Goal: Download file/media

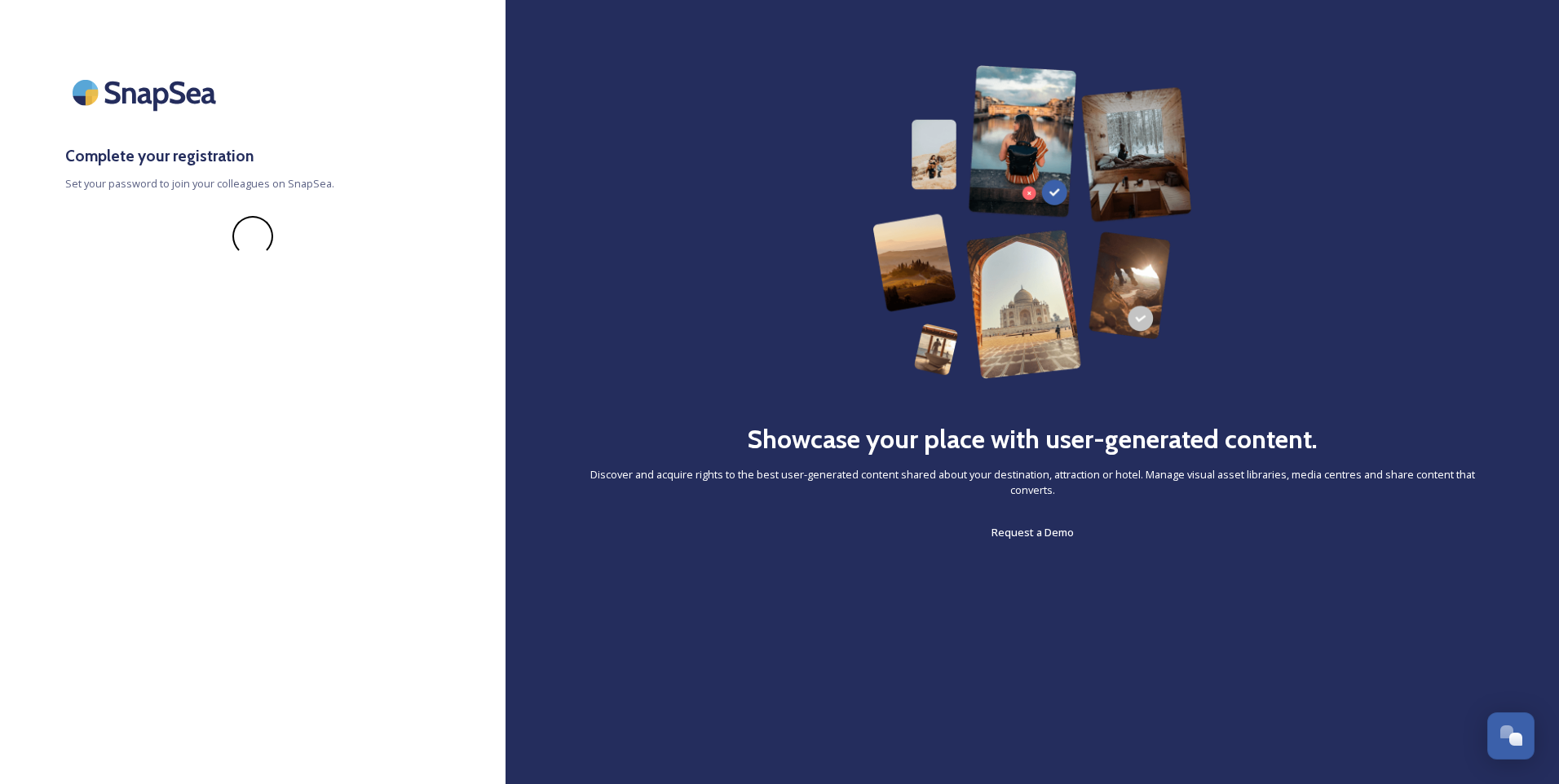
click at [768, 257] on div "Showcase your place with user-generated content. Discover and acquire rights to…" at bounding box center [1032, 303] width 923 height 477
click at [938, 162] on img at bounding box center [1033, 222] width 321 height 313
click at [1022, 534] on span "Request a Demo" at bounding box center [1033, 532] width 83 height 15
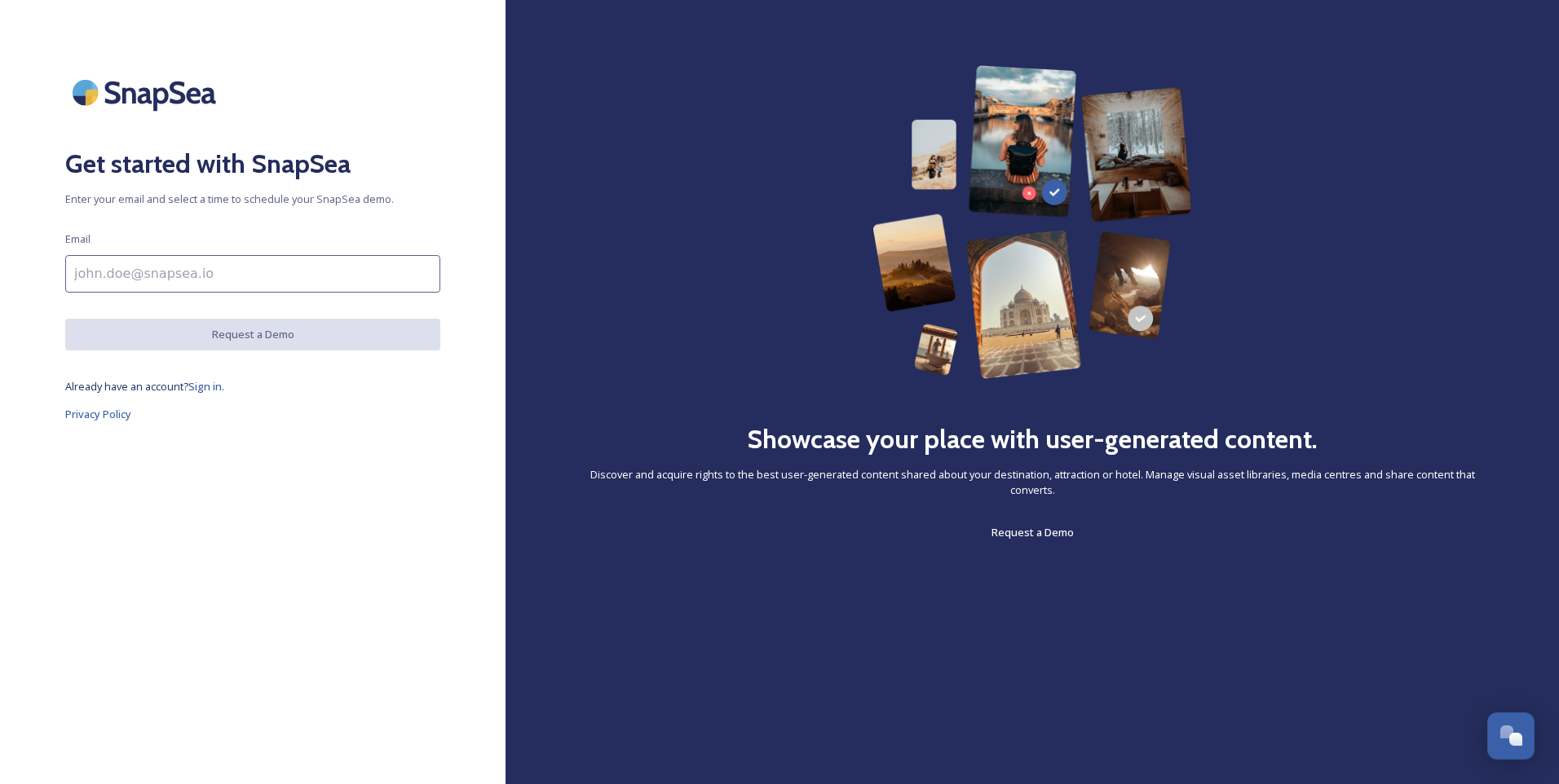
click at [305, 277] on input at bounding box center [253, 273] width 375 height 37
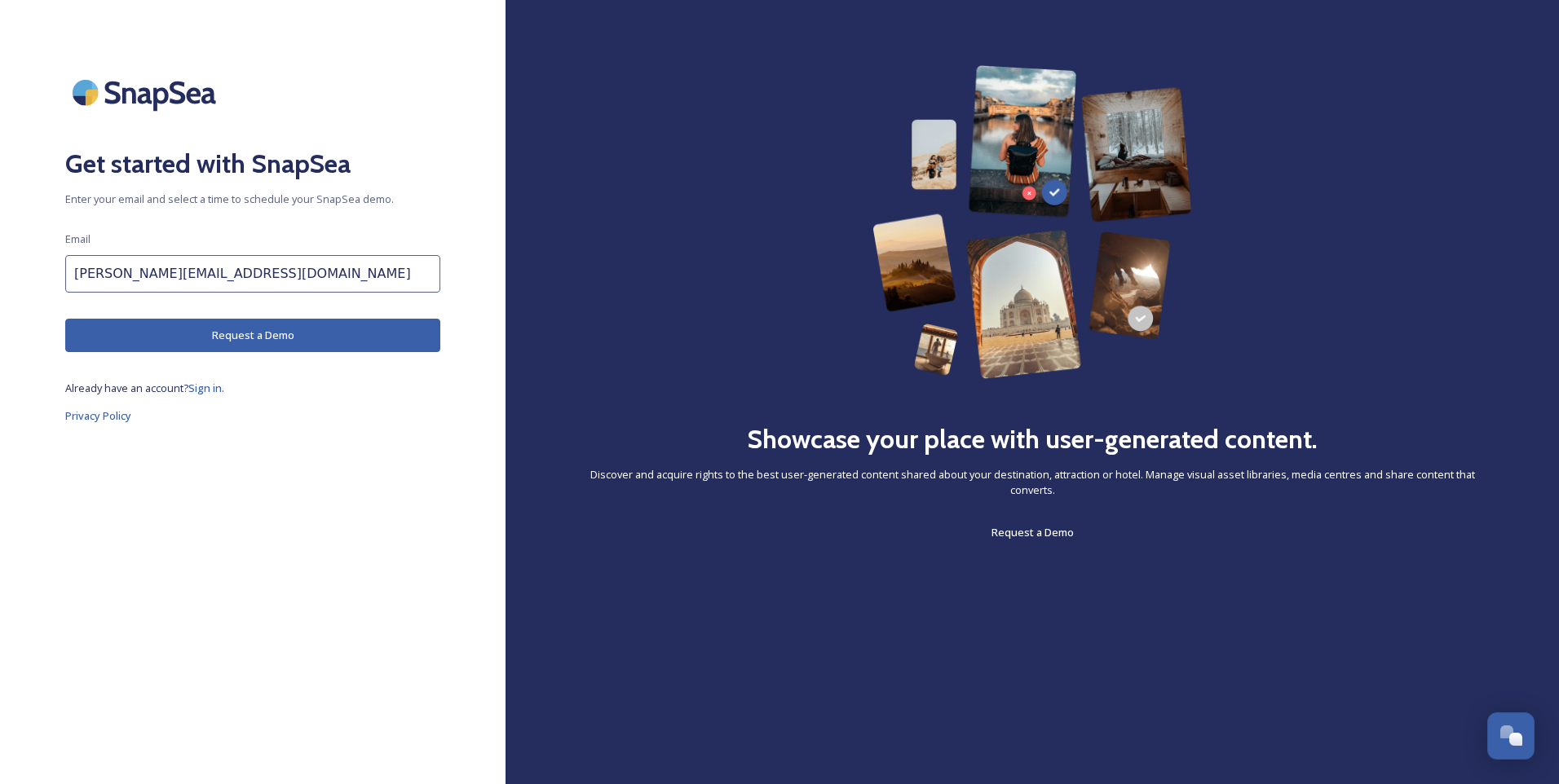
type input "[PERSON_NAME][EMAIL_ADDRESS][DOMAIN_NAME]"
click at [266, 340] on button "Request a Demo" at bounding box center [253, 335] width 375 height 34
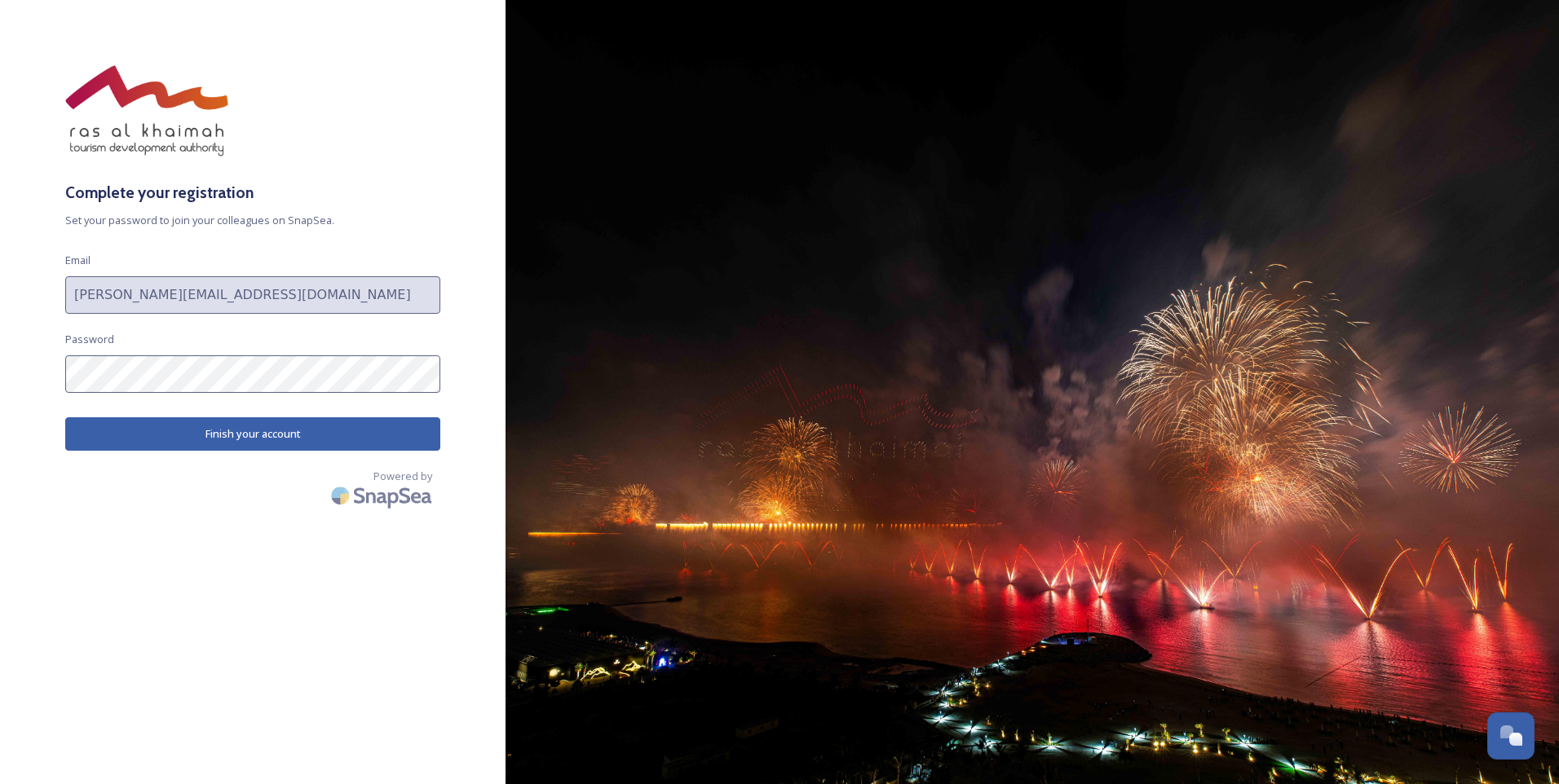
click at [222, 436] on button "Finish your account" at bounding box center [253, 433] width 375 height 34
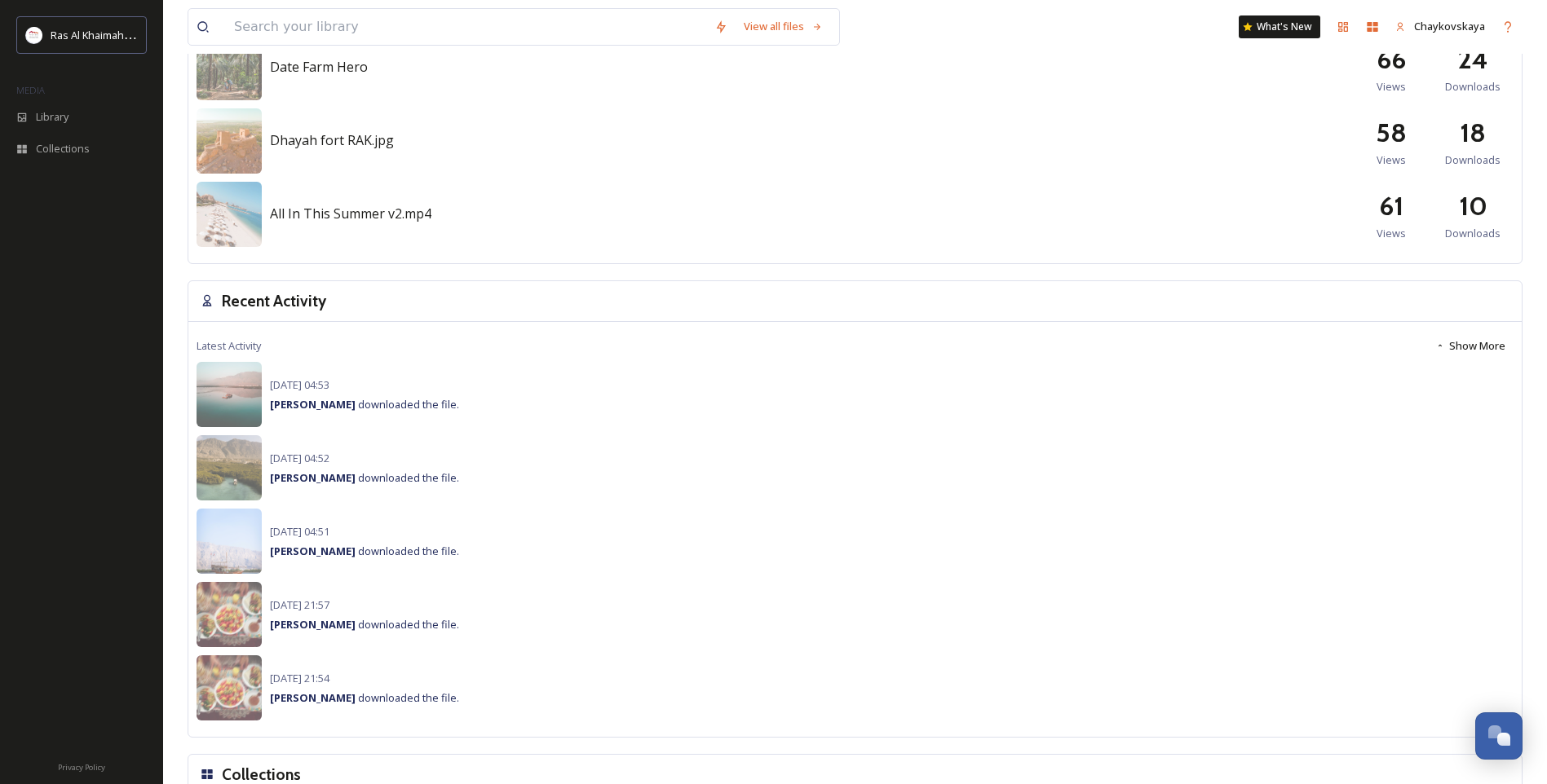
scroll to position [668, 0]
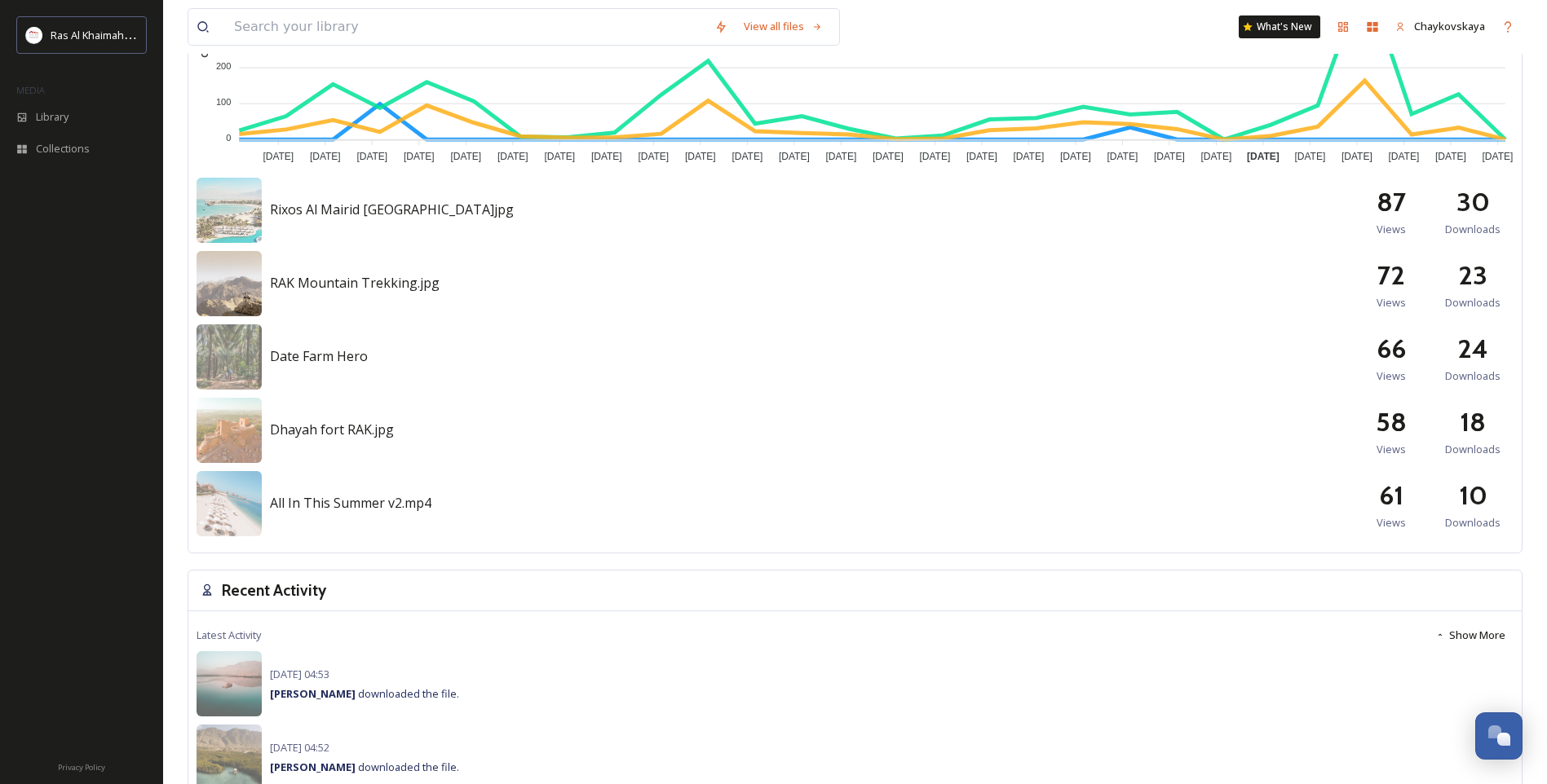
click at [227, 285] on img at bounding box center [229, 283] width 65 height 65
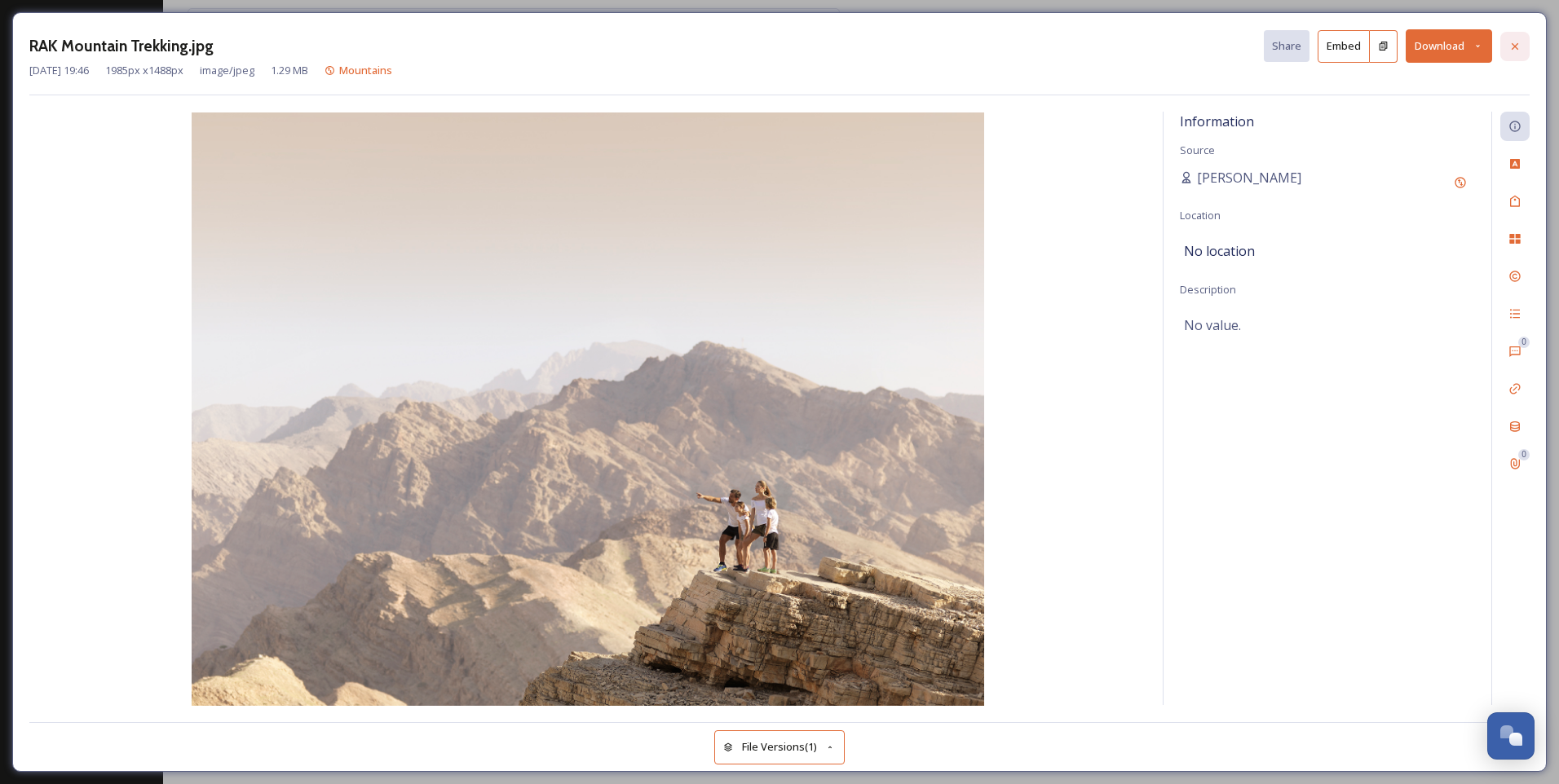
click at [1512, 43] on icon at bounding box center [1514, 46] width 13 height 13
click at [1517, 38] on div at bounding box center [1514, 46] width 29 height 29
click at [1517, 45] on icon at bounding box center [1514, 46] width 13 height 13
click at [1454, 41] on button "Download" at bounding box center [1448, 45] width 86 height 34
click at [1379, 117] on span "Download Medium (1080 x 810)" at bounding box center [1404, 114] width 151 height 15
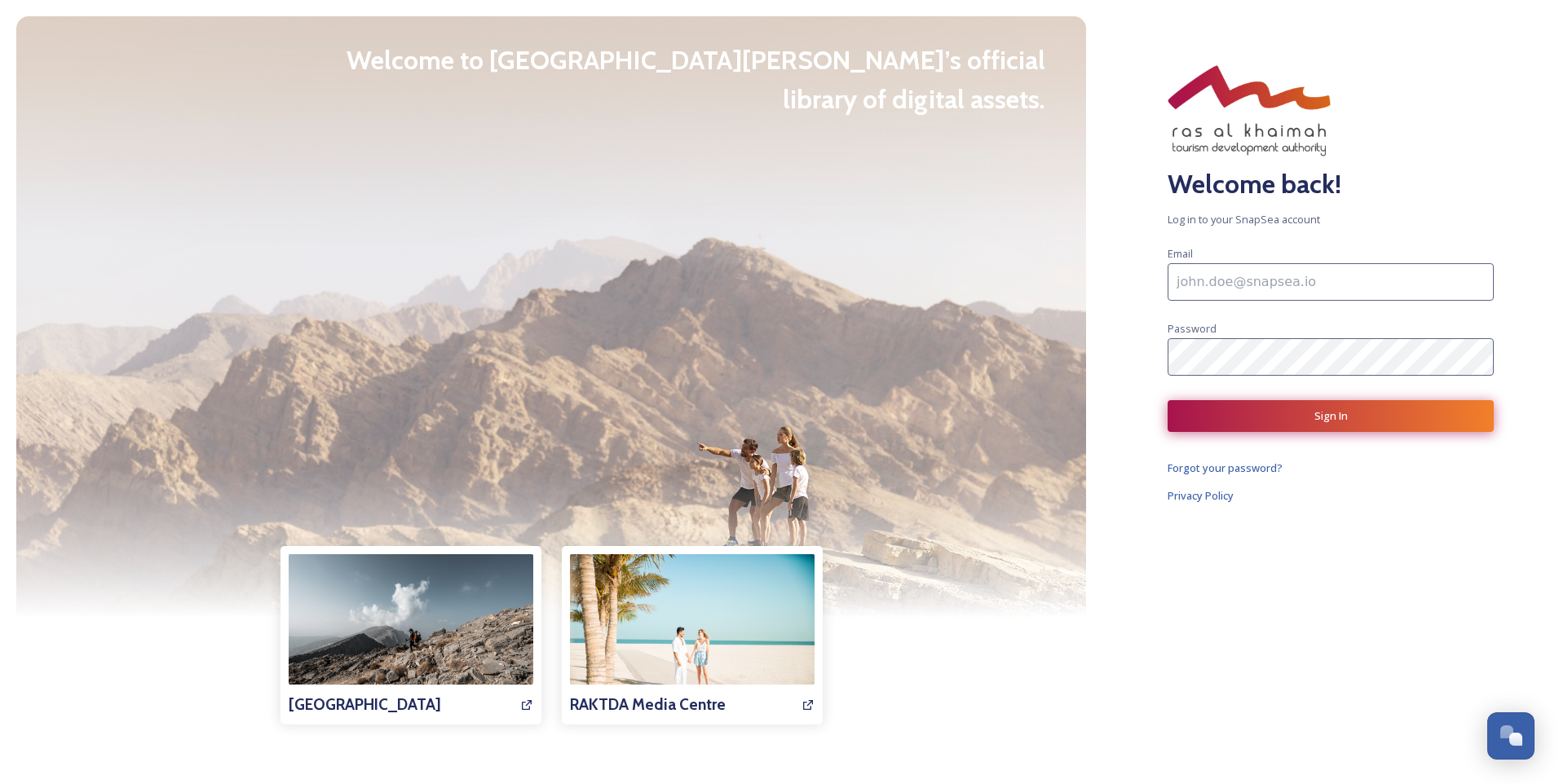
type input "[PERSON_NAME][EMAIL_ADDRESS][DOMAIN_NAME]"
click at [1285, 412] on button "Sign In" at bounding box center [1330, 415] width 326 height 32
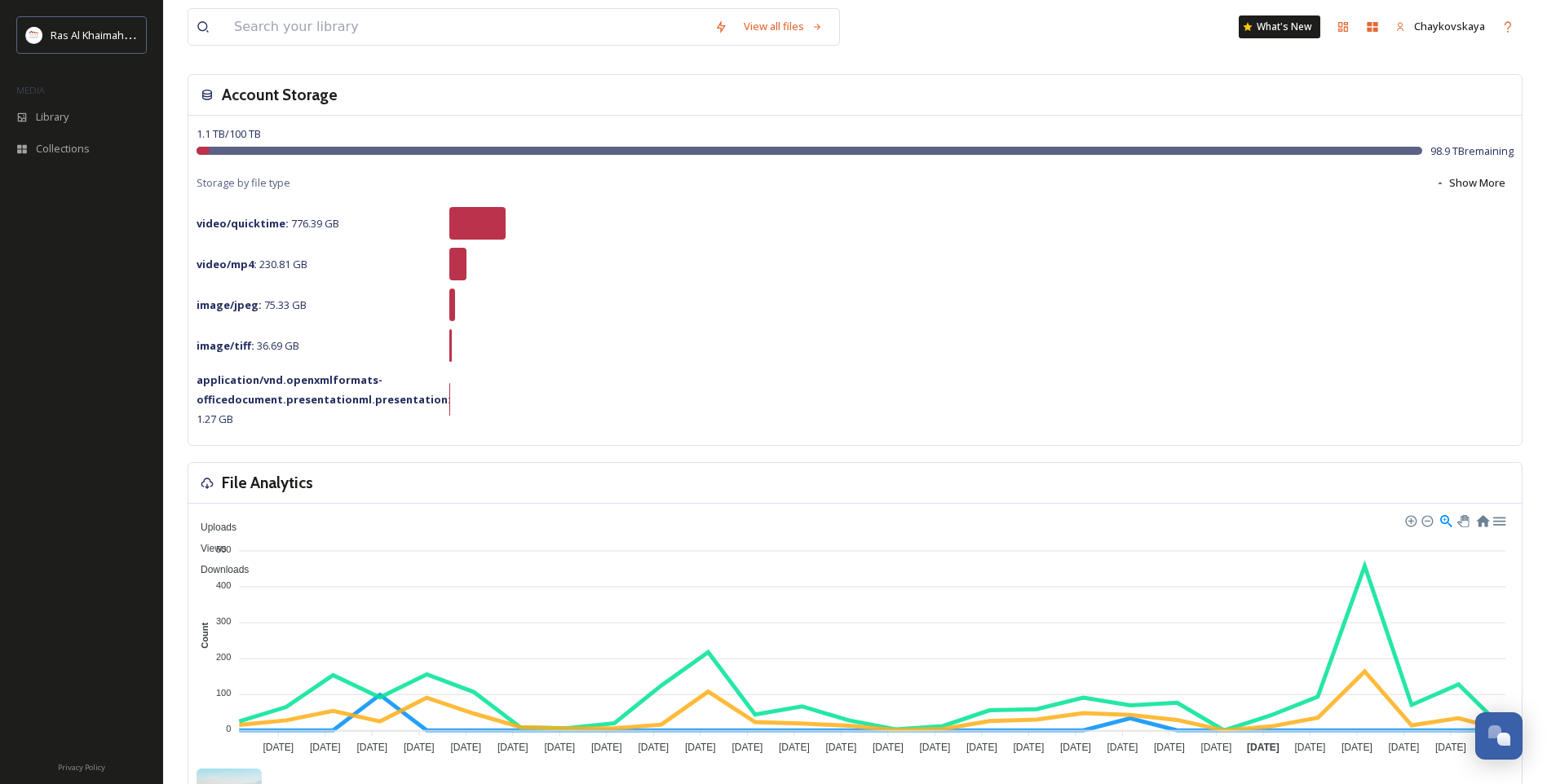
scroll to position [815, 0]
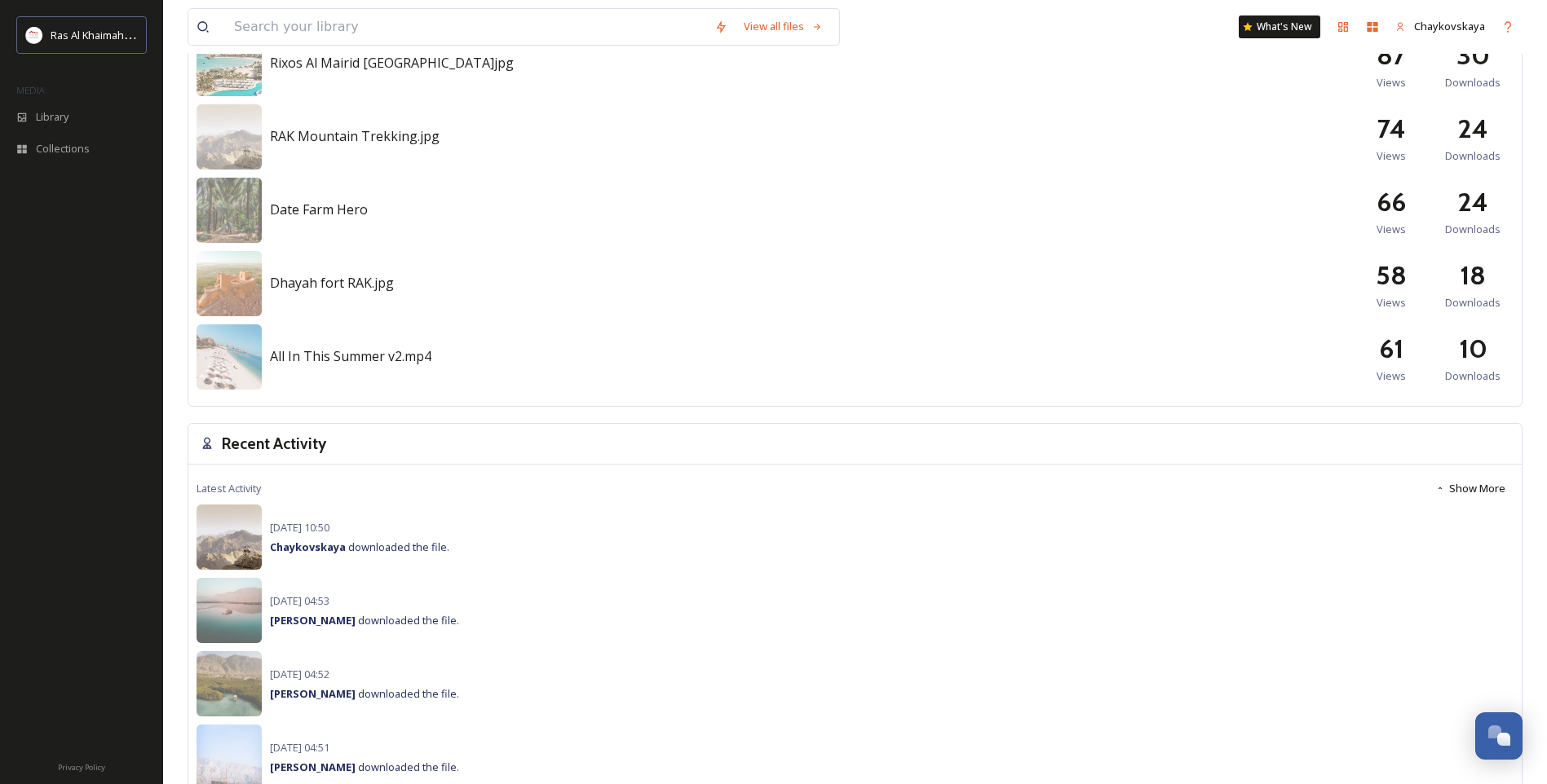
click at [242, 544] on img at bounding box center [229, 537] width 65 height 65
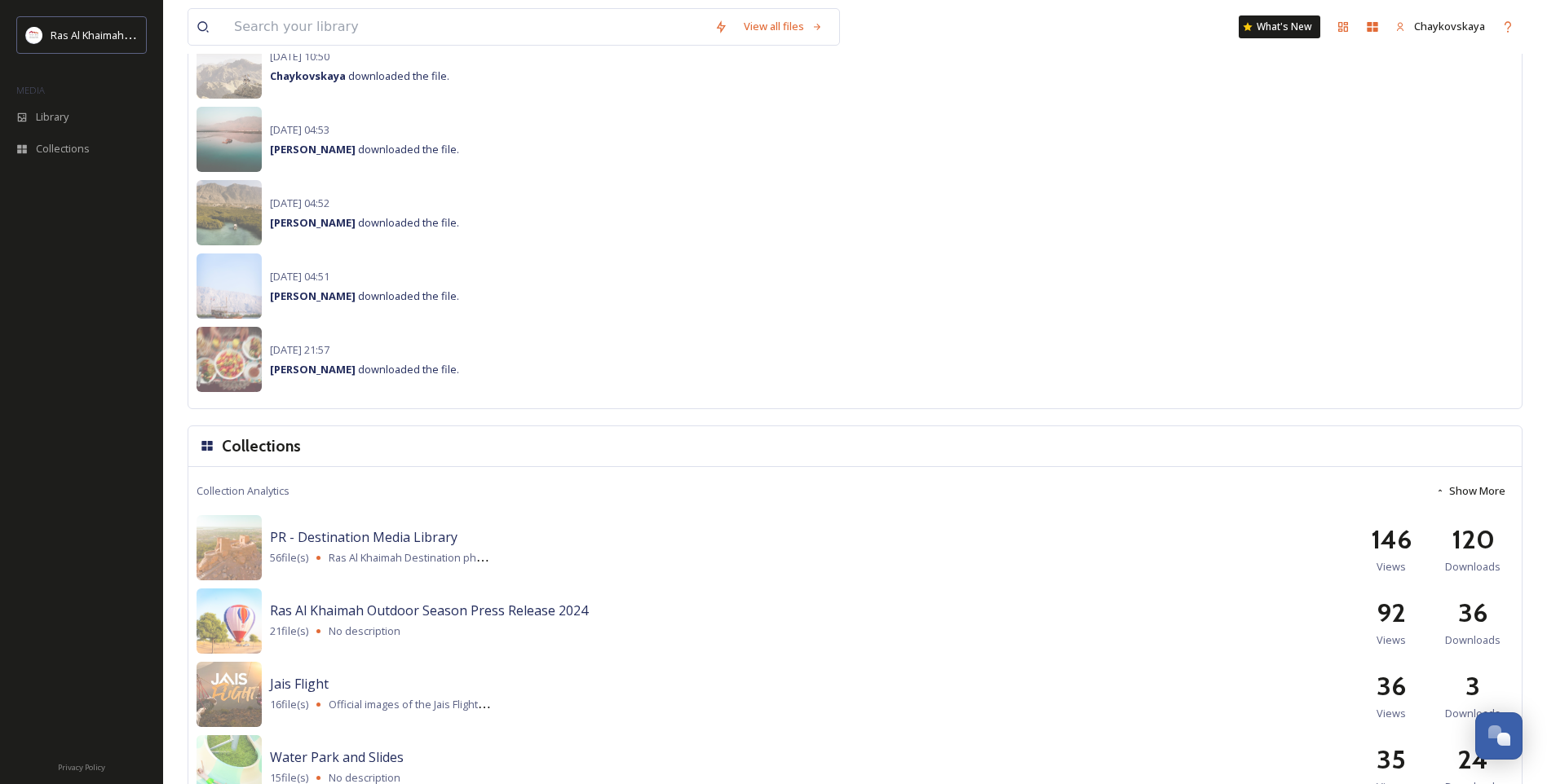
scroll to position [1304, 0]
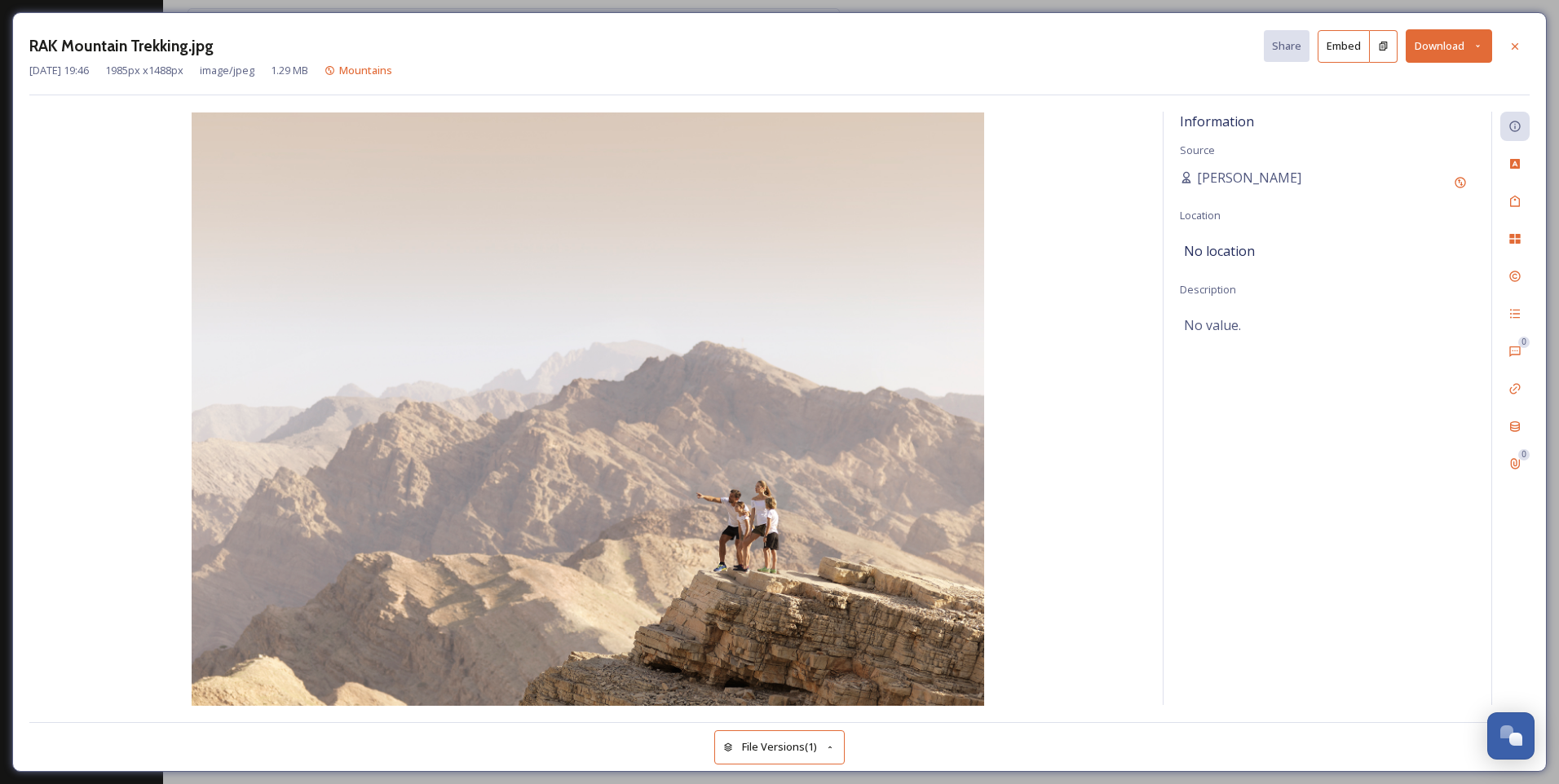
click at [1444, 44] on button "Download" at bounding box center [1448, 45] width 86 height 34
click at [1395, 114] on span "Download Medium (1080 x 810)" at bounding box center [1404, 114] width 151 height 15
click at [1514, 45] on icon at bounding box center [1514, 45] width 6 height 6
click at [1515, 47] on icon at bounding box center [1514, 45] width 6 height 6
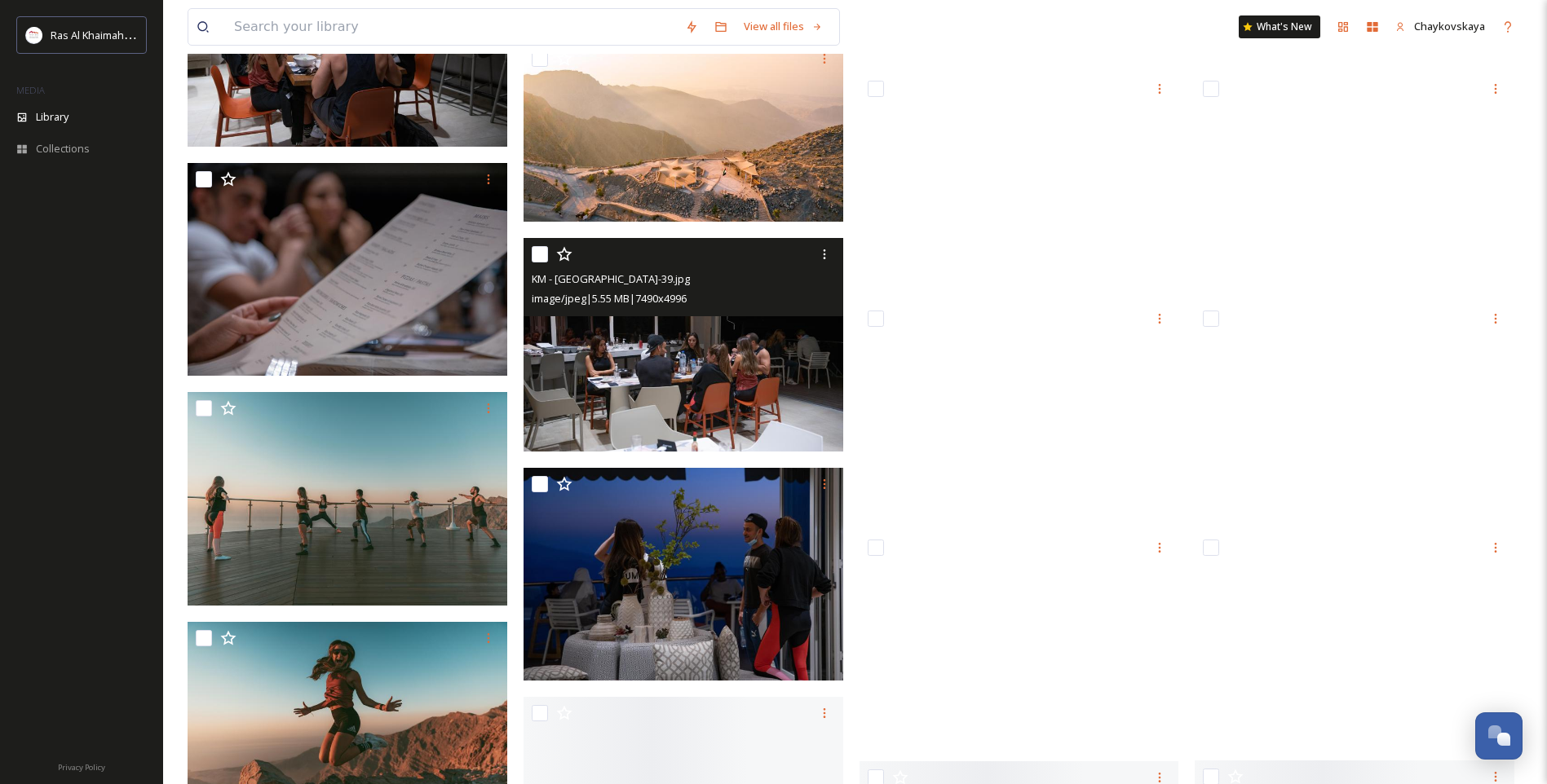
scroll to position [4851, 0]
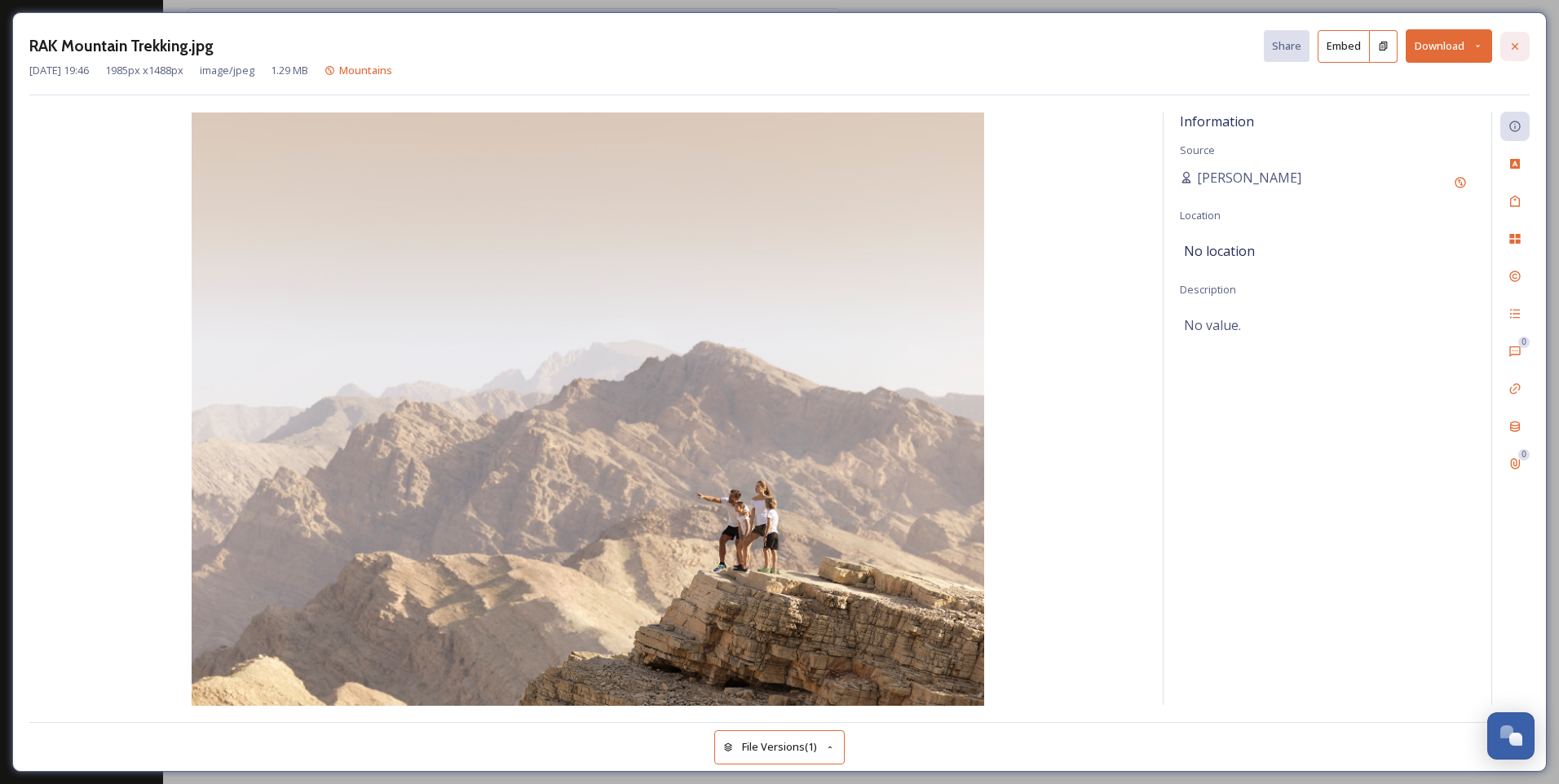
click at [1511, 50] on icon at bounding box center [1514, 46] width 13 height 13
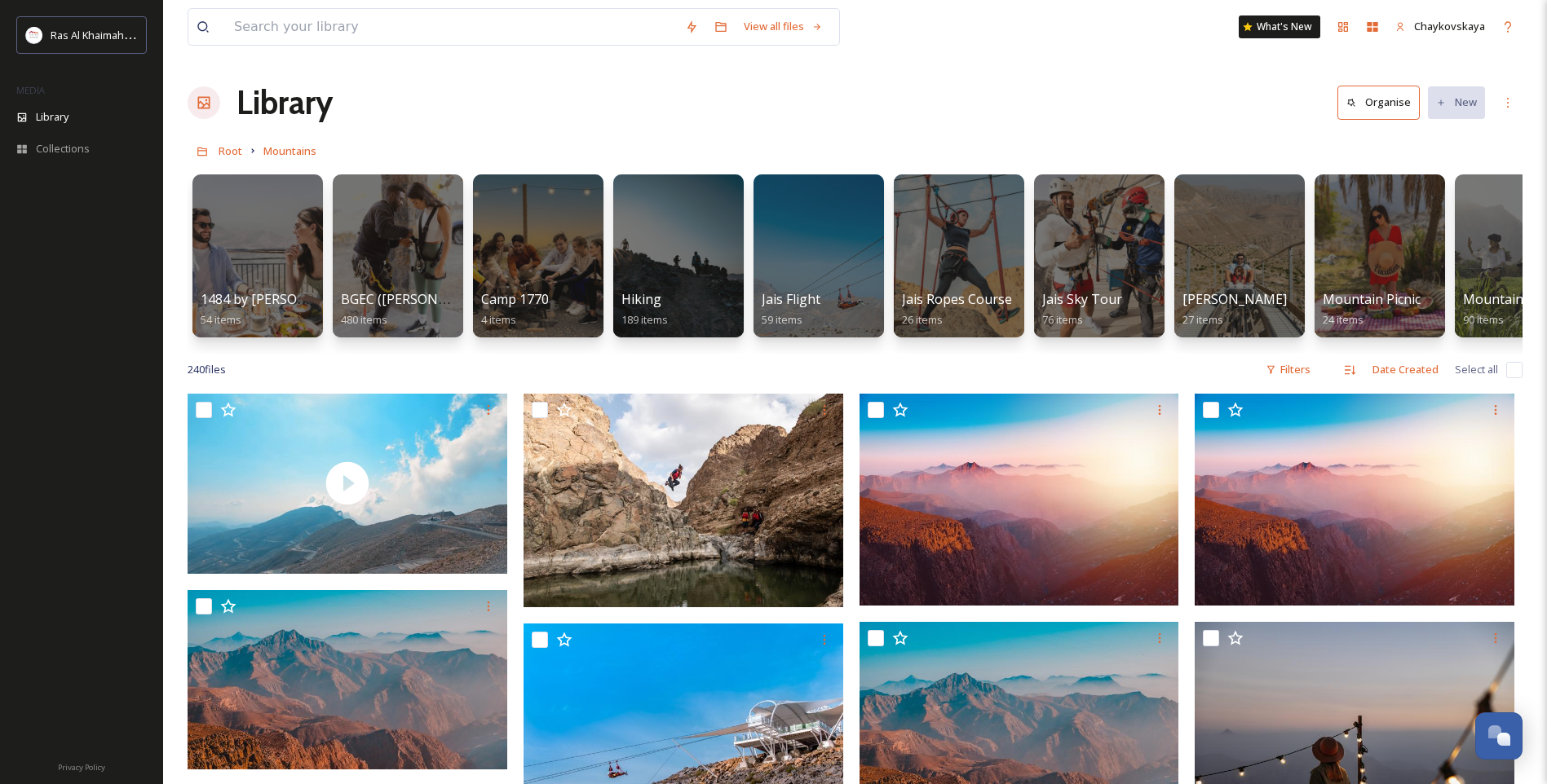
click at [278, 107] on h1 "Library" at bounding box center [284, 103] width 96 height 49
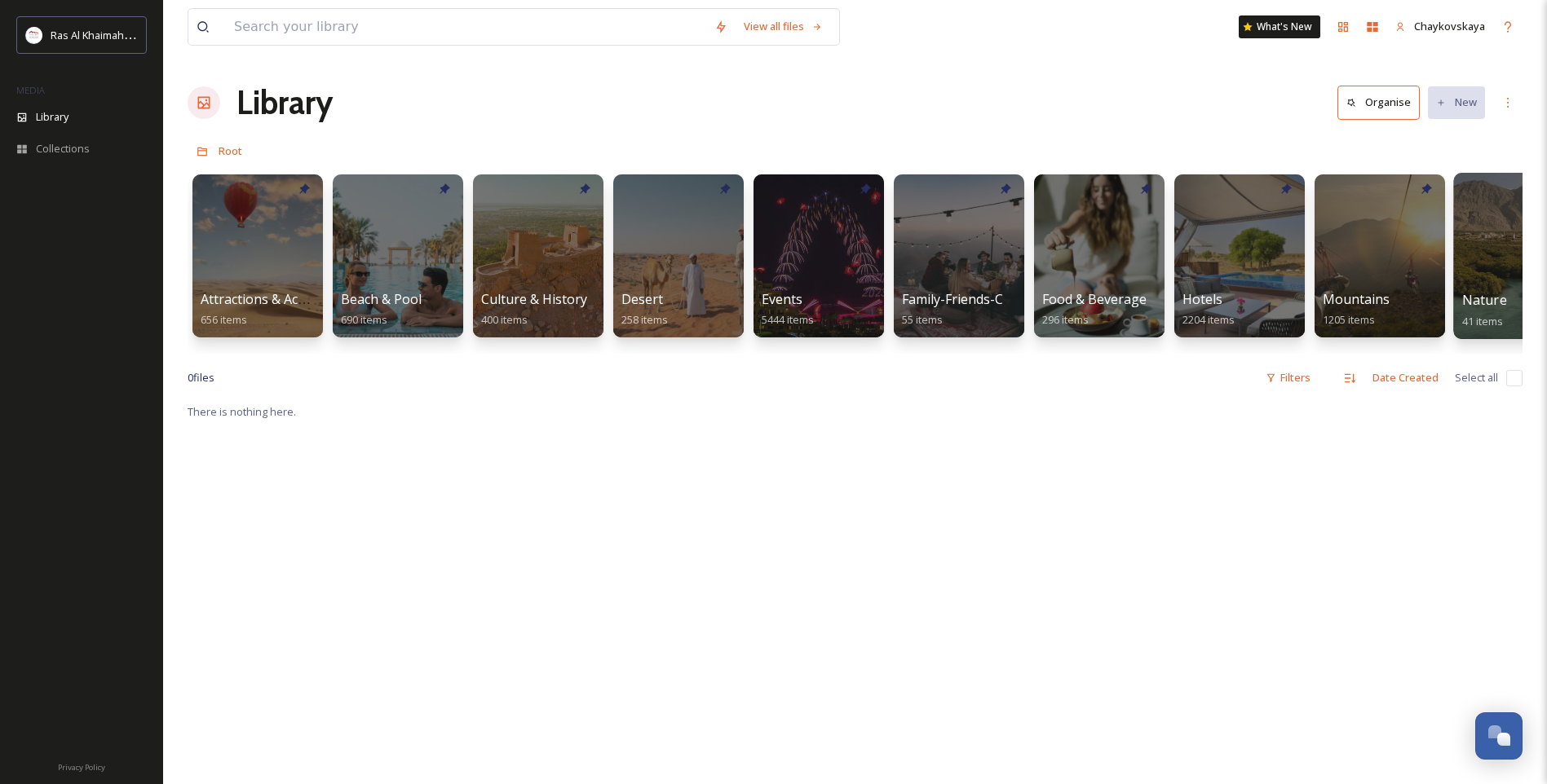
click at [1492, 265] on div at bounding box center [1519, 255] width 133 height 166
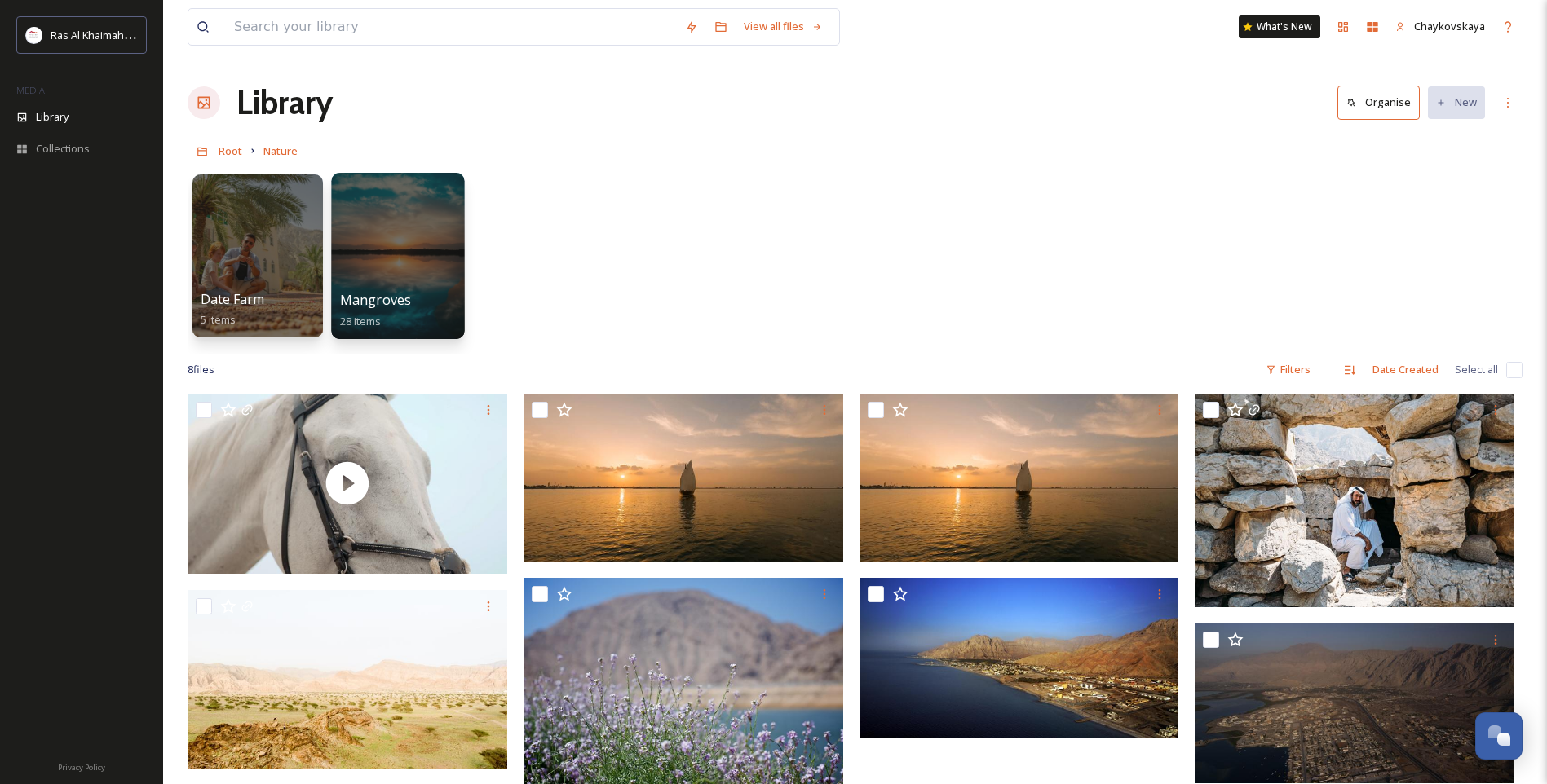
click at [379, 263] on div at bounding box center [397, 255] width 133 height 166
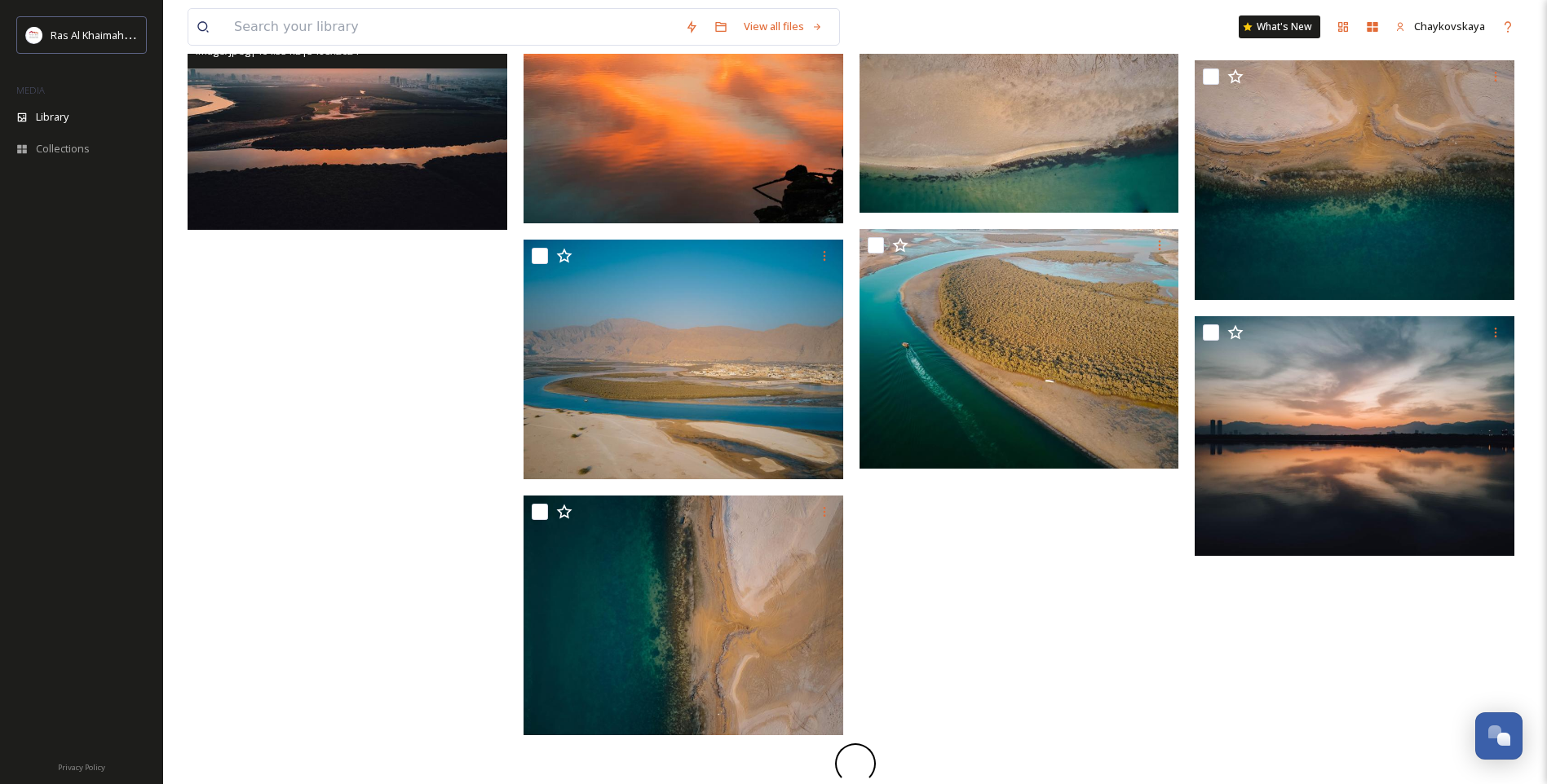
scroll to position [1169, 0]
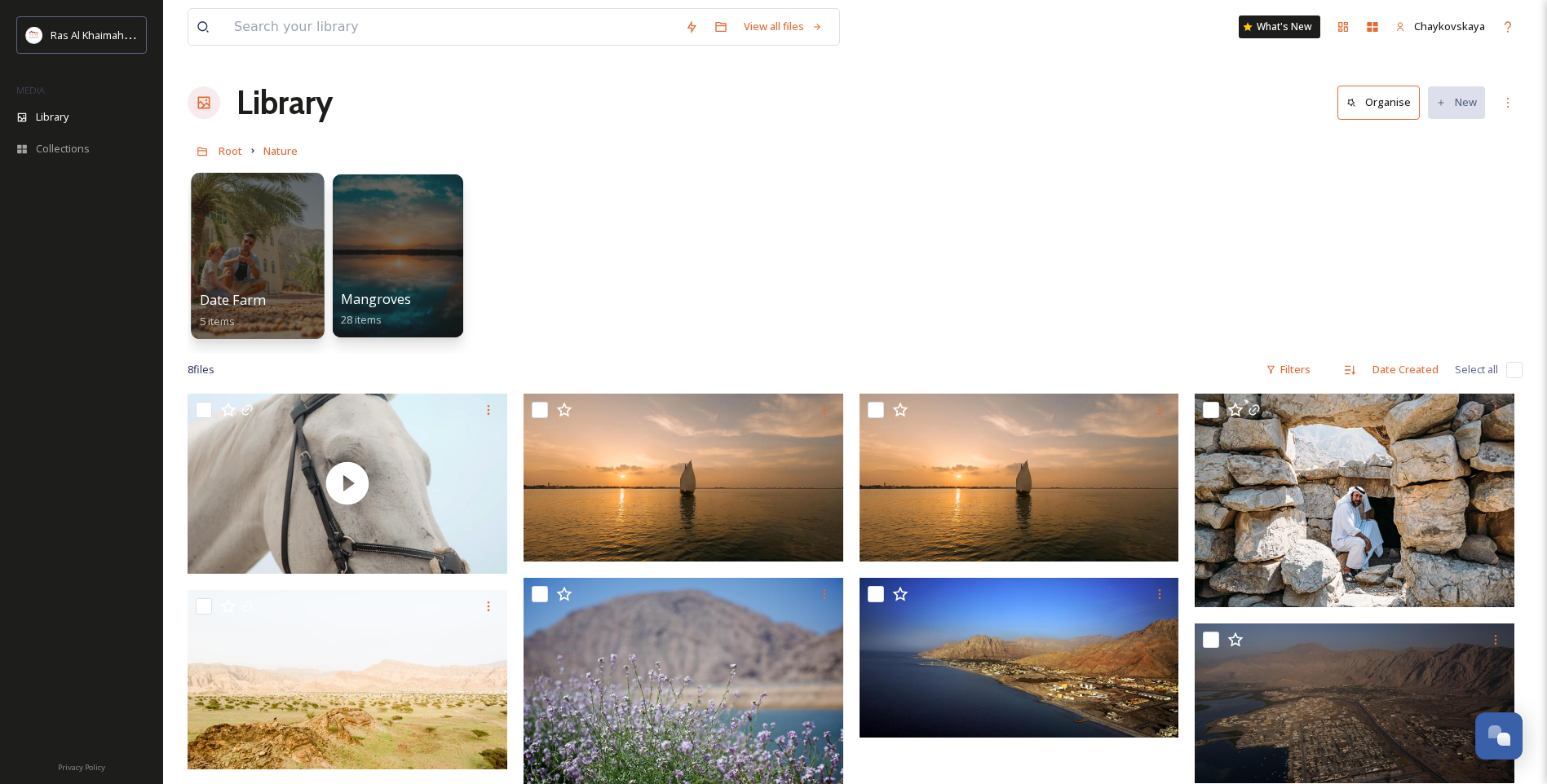
click at [254, 255] on div at bounding box center [257, 255] width 133 height 166
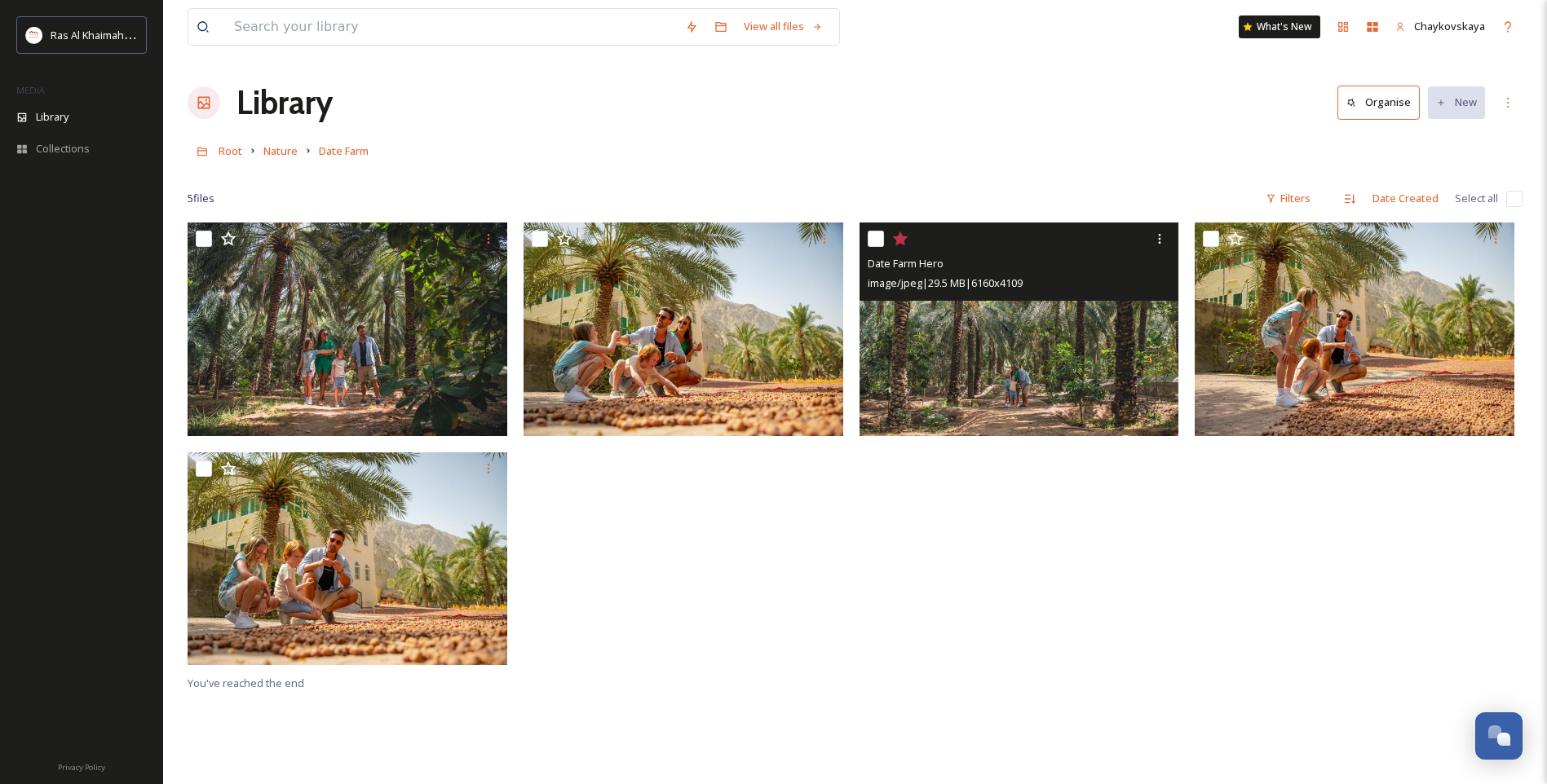
click at [1040, 354] on img at bounding box center [1019, 329] width 320 height 213
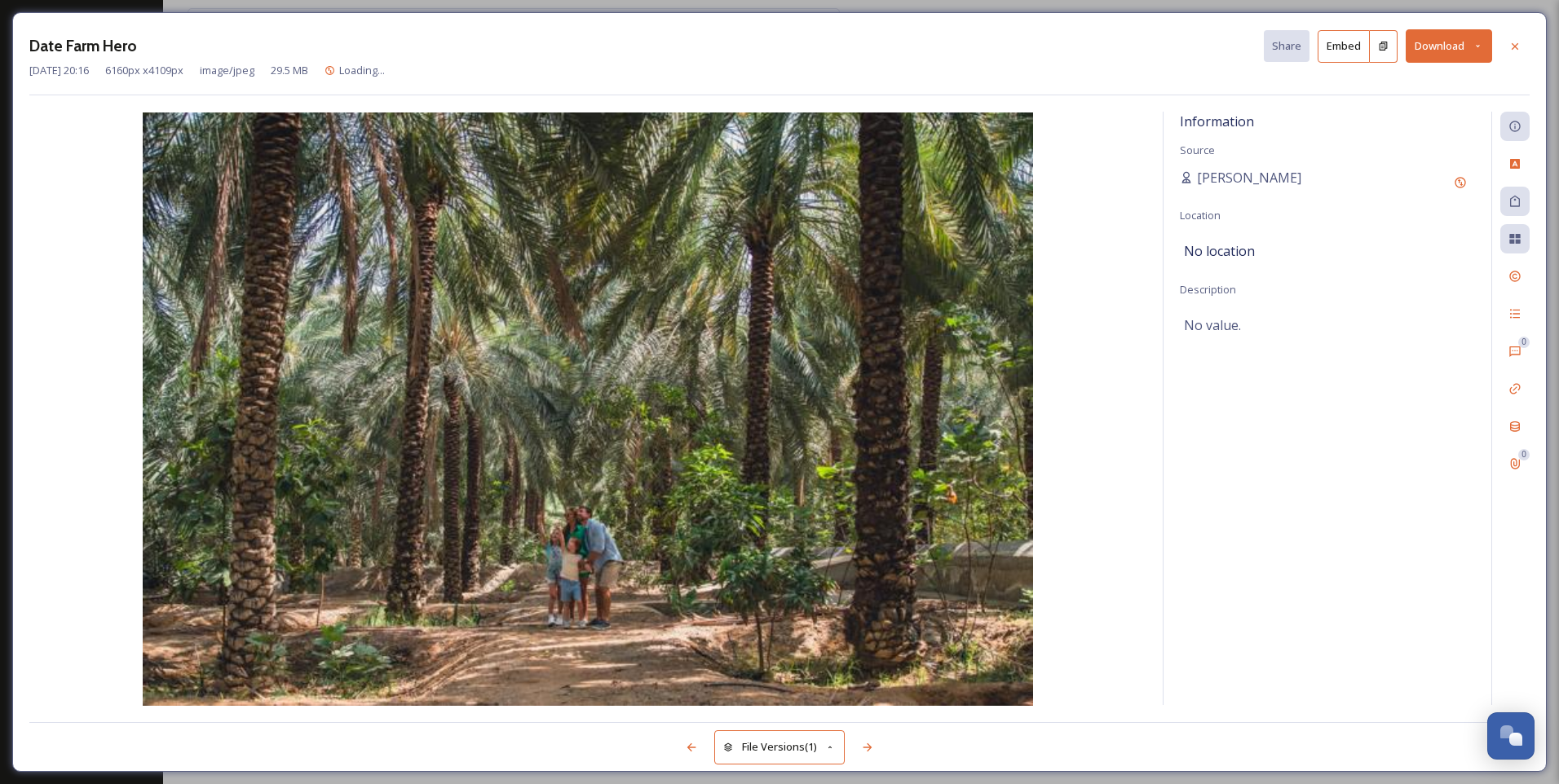
click at [1449, 41] on button "Download" at bounding box center [1448, 45] width 86 height 34
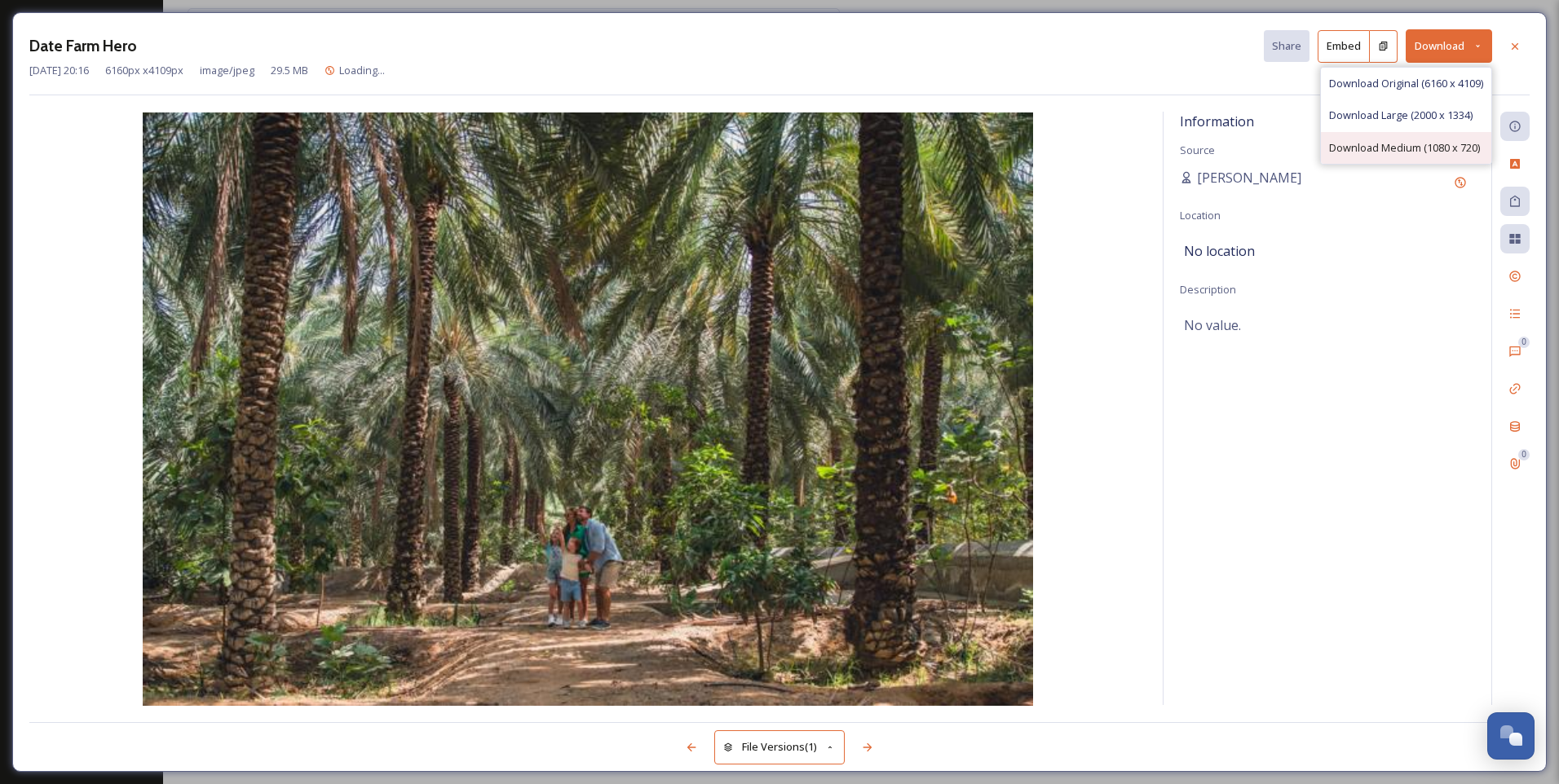
click at [1396, 143] on span "Download Medium (1080 x 720)" at bounding box center [1404, 147] width 151 height 15
